Goal: Check status: Verify the current state of an ongoing process or item

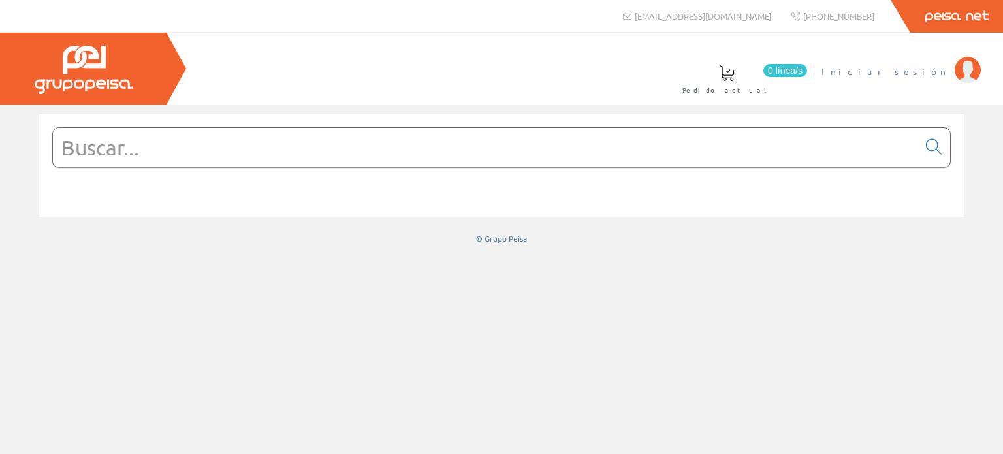
click at [909, 68] on span "Iniciar sesión" at bounding box center [884, 71] width 127 height 13
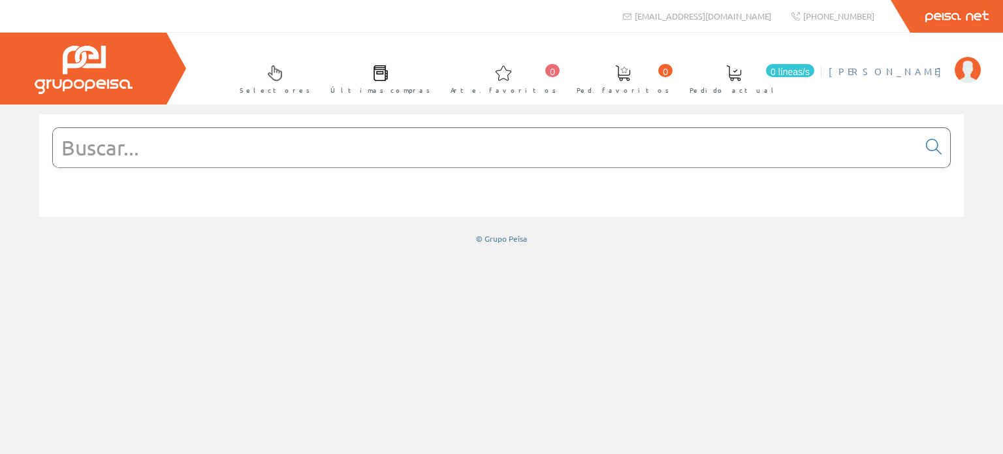
click at [922, 69] on font "[PERSON_NAME]" at bounding box center [887, 71] width 119 height 12
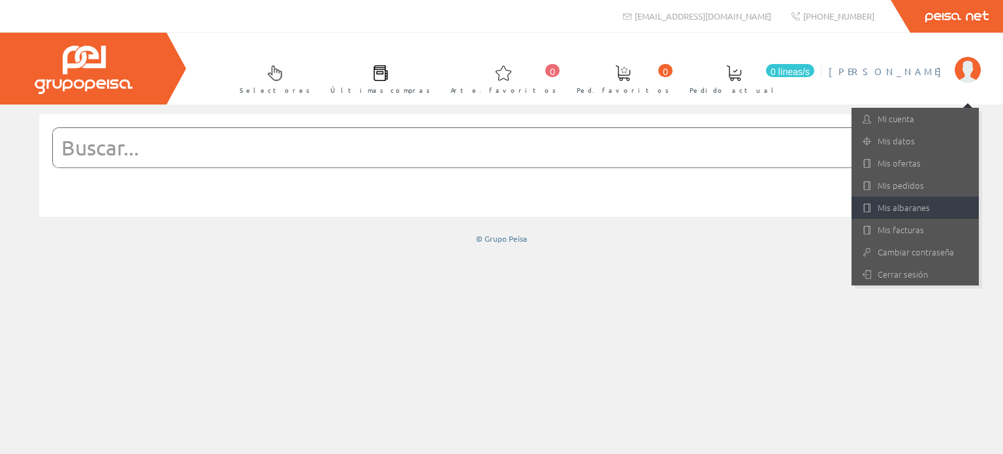
click at [901, 202] on link "Mis albaranes" at bounding box center [914, 207] width 127 height 22
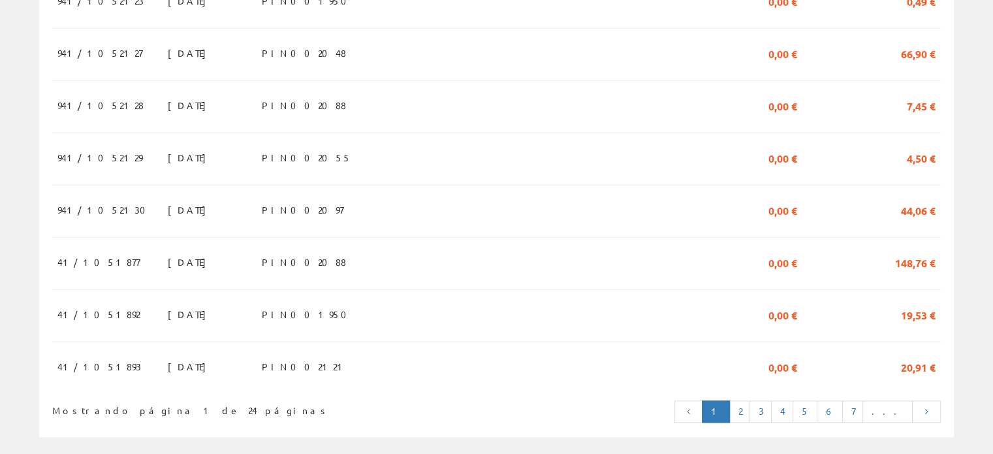
scroll to position [1281, 0]
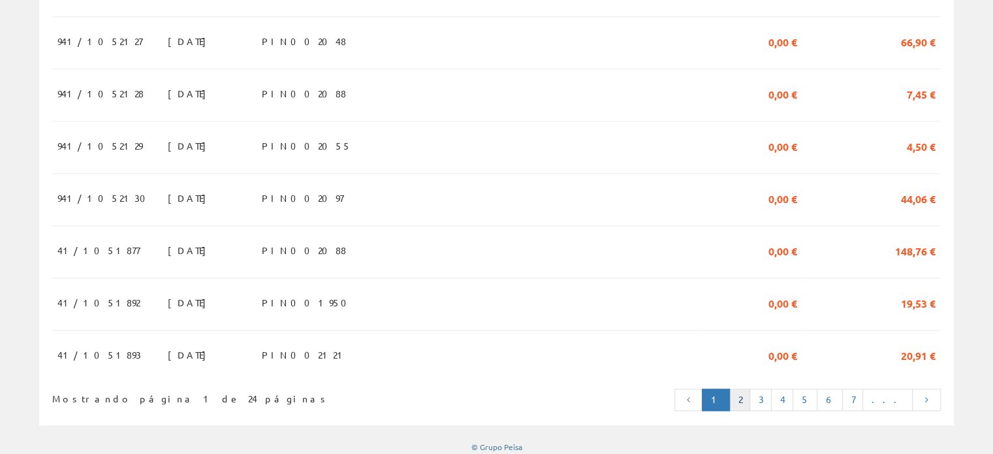
click at [750, 388] on link "2" at bounding box center [739, 399] width 21 height 22
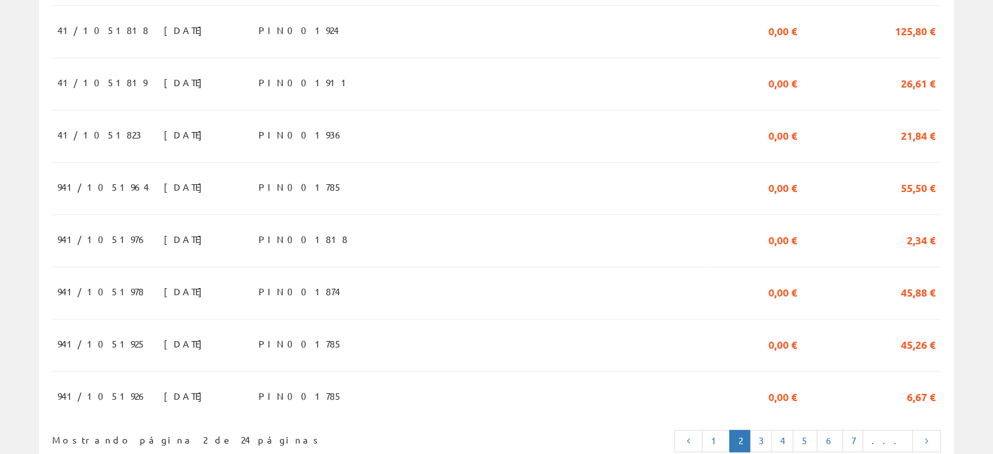
scroll to position [1281, 0]
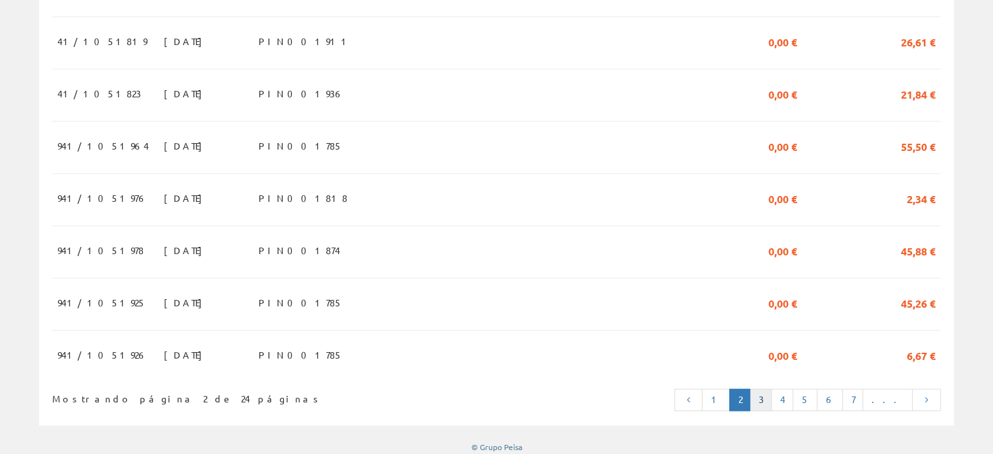
click at [763, 393] on font "3" at bounding box center [760, 399] width 5 height 12
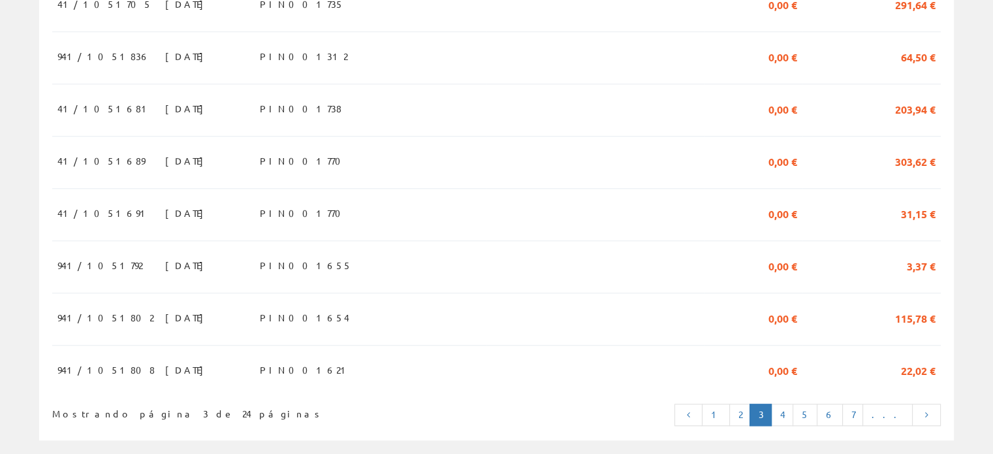
scroll to position [1281, 0]
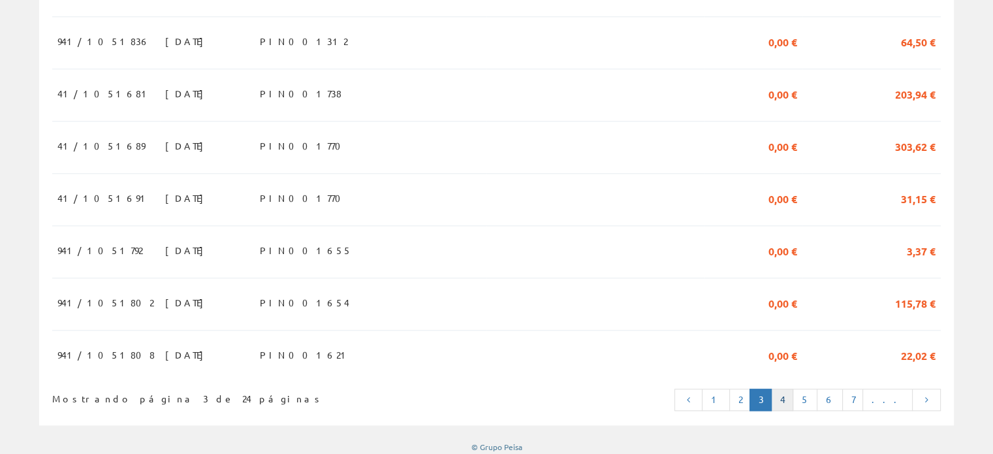
click at [793, 391] on link "4" at bounding box center [782, 399] width 22 height 22
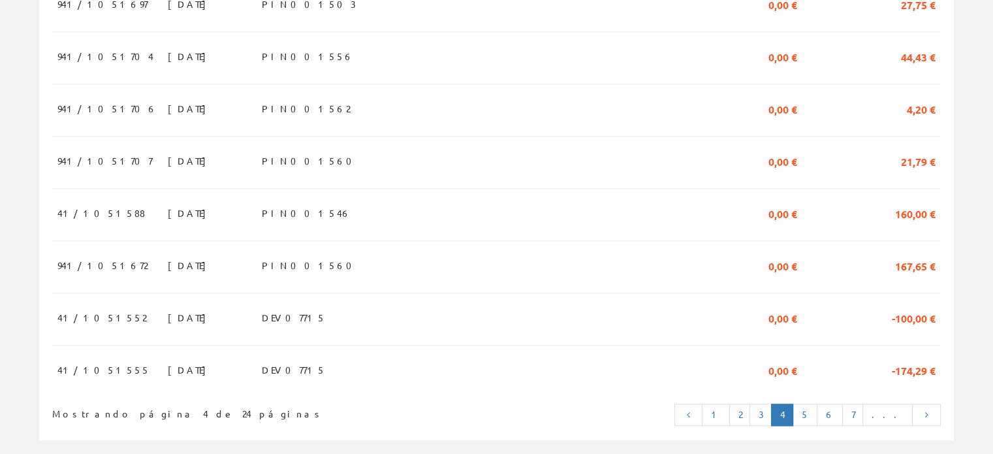
scroll to position [1281, 0]
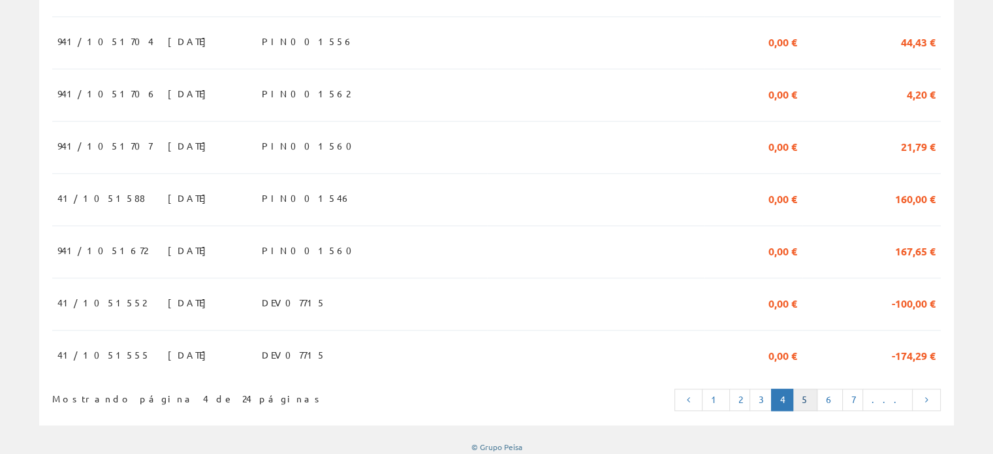
click at [809, 393] on font "5" at bounding box center [805, 399] width 8 height 12
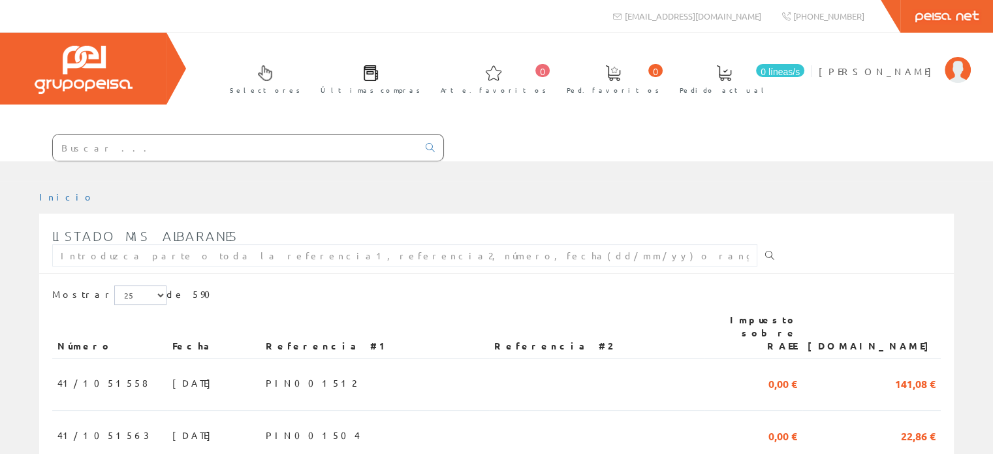
click at [765, 252] on icon at bounding box center [769, 255] width 9 height 9
click at [213, 248] on input "text" at bounding box center [404, 255] width 705 height 22
type input "41/105445"
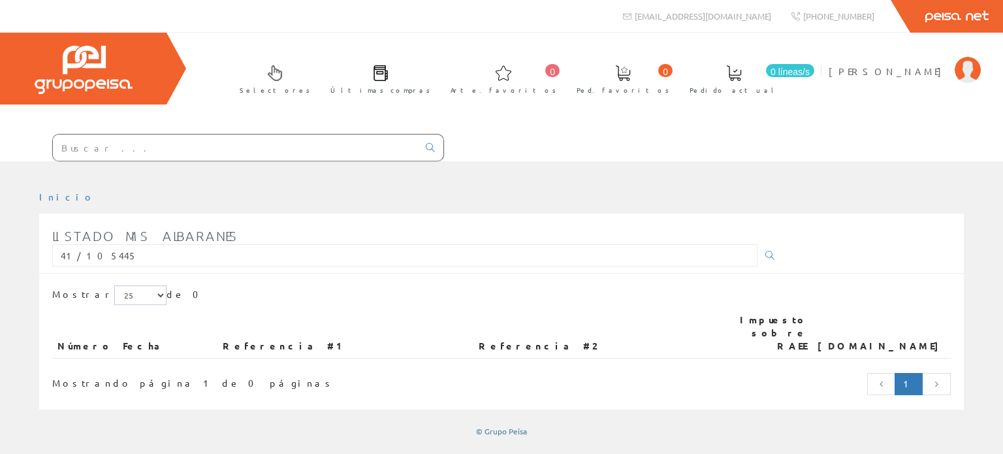
click at [937, 379] on icon at bounding box center [936, 383] width 12 height 9
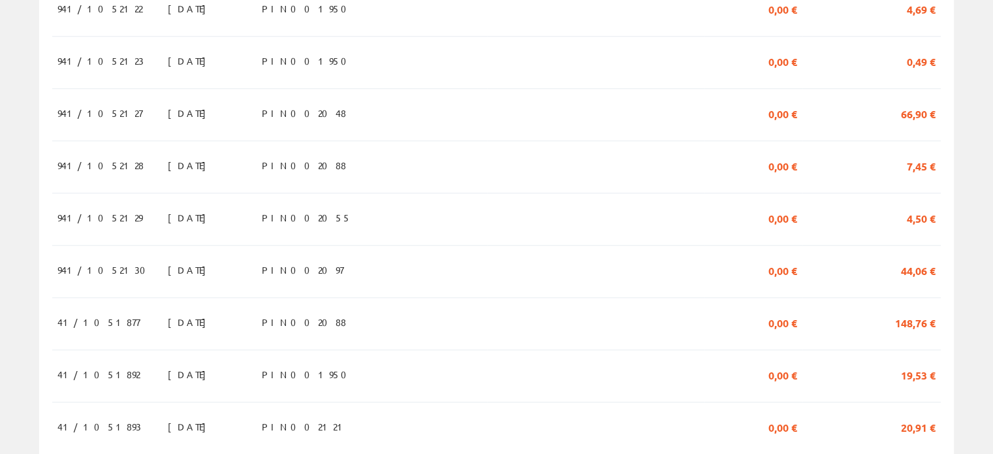
scroll to position [1281, 0]
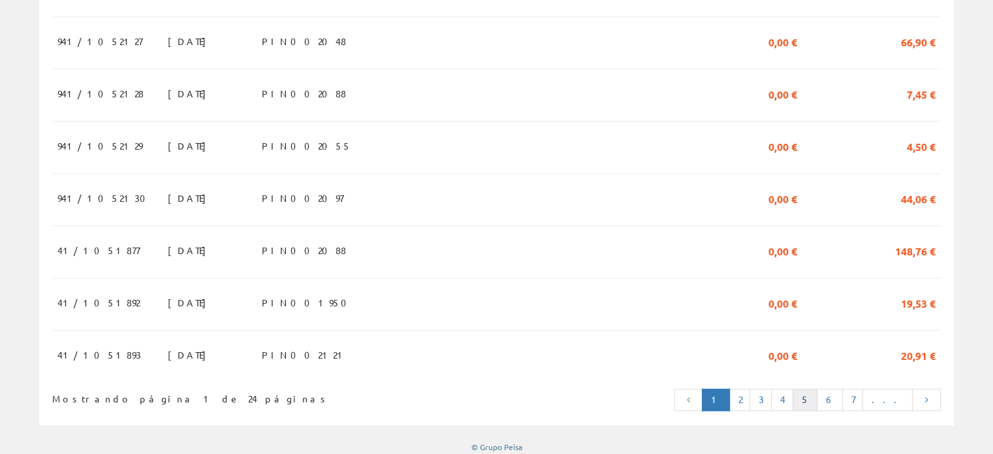
click at [809, 393] on font "5" at bounding box center [805, 399] width 8 height 12
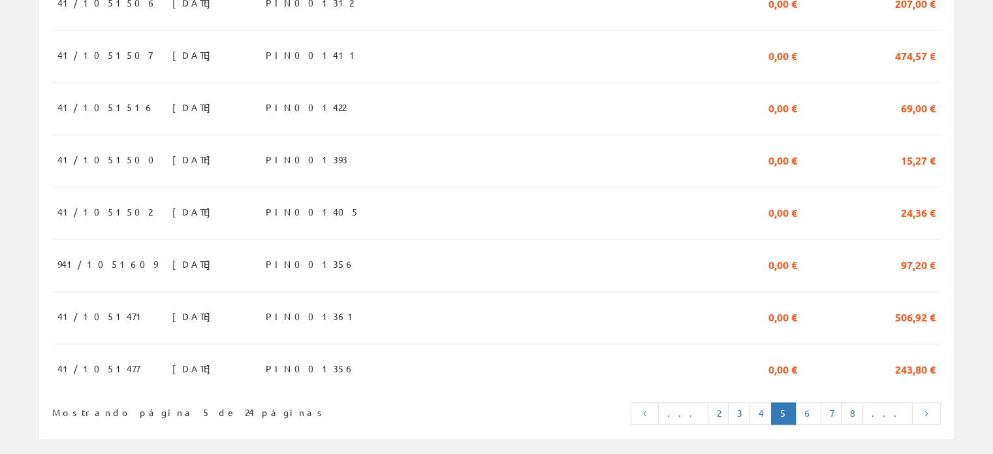
scroll to position [1281, 0]
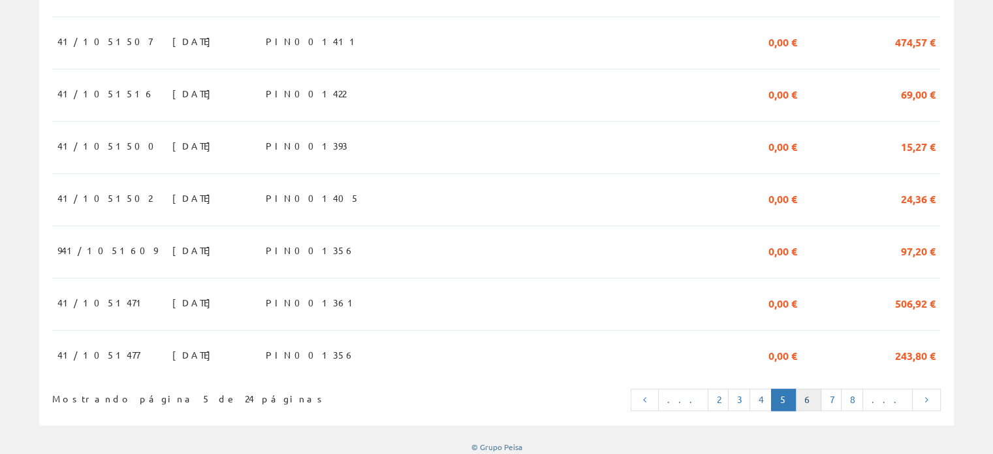
click at [821, 391] on link "6" at bounding box center [808, 399] width 26 height 22
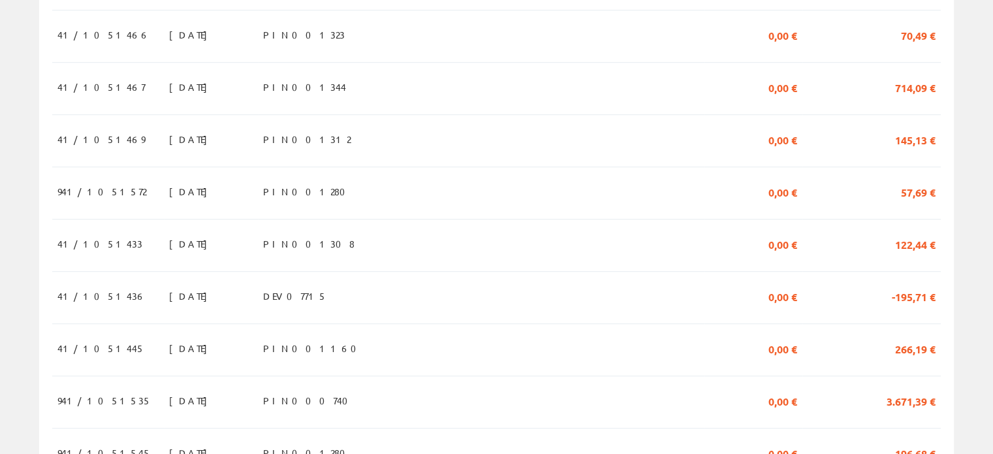
scroll to position [783, 0]
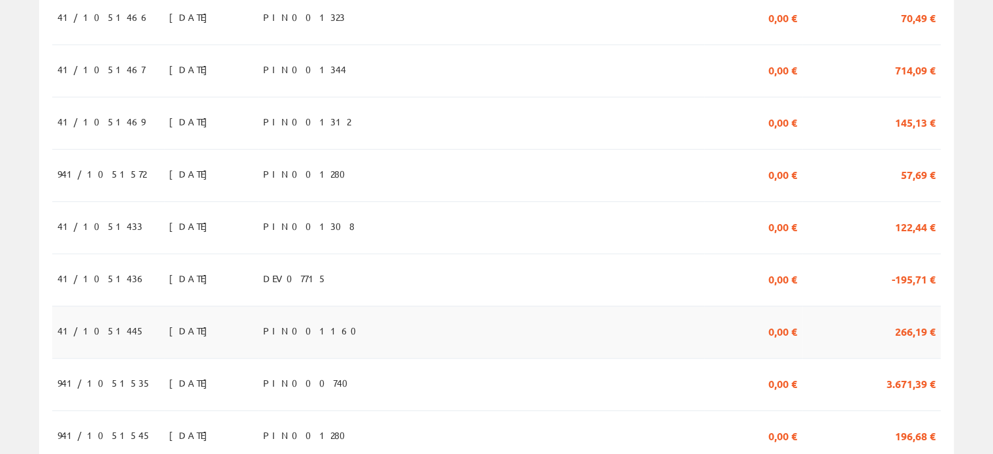
click at [97, 324] on font "41/1051445" at bounding box center [100, 330] width 87 height 12
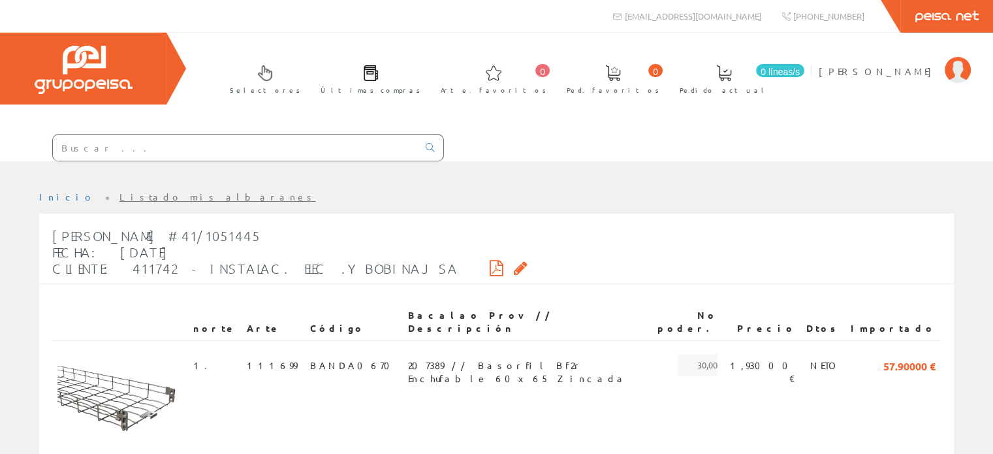
click at [514, 263] on icon at bounding box center [521, 267] width 14 height 9
